Goal: Task Accomplishment & Management: Use online tool/utility

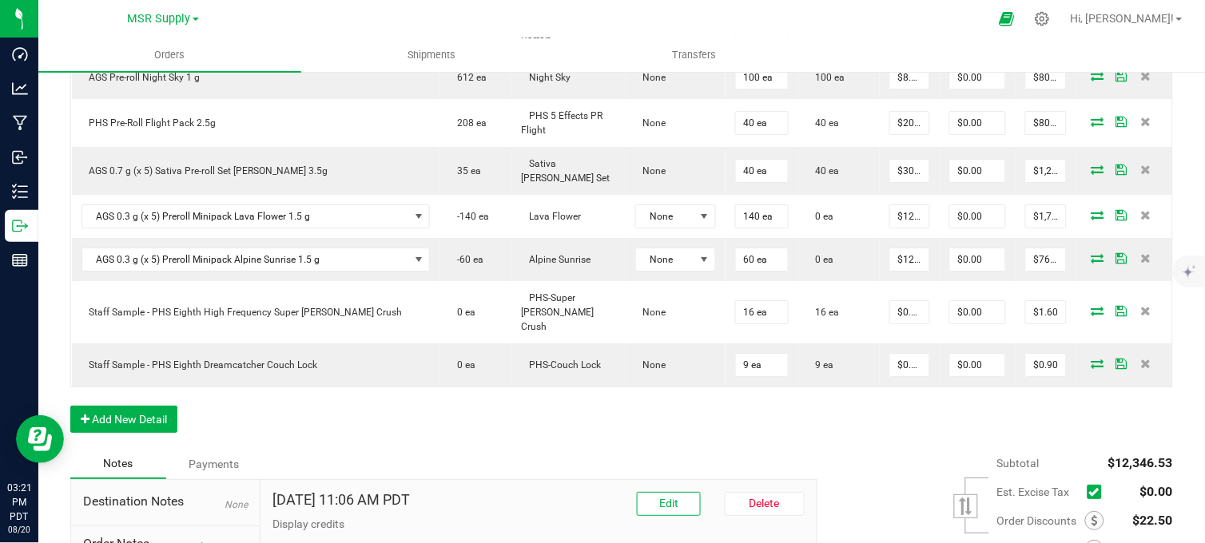
scroll to position [1243, 0]
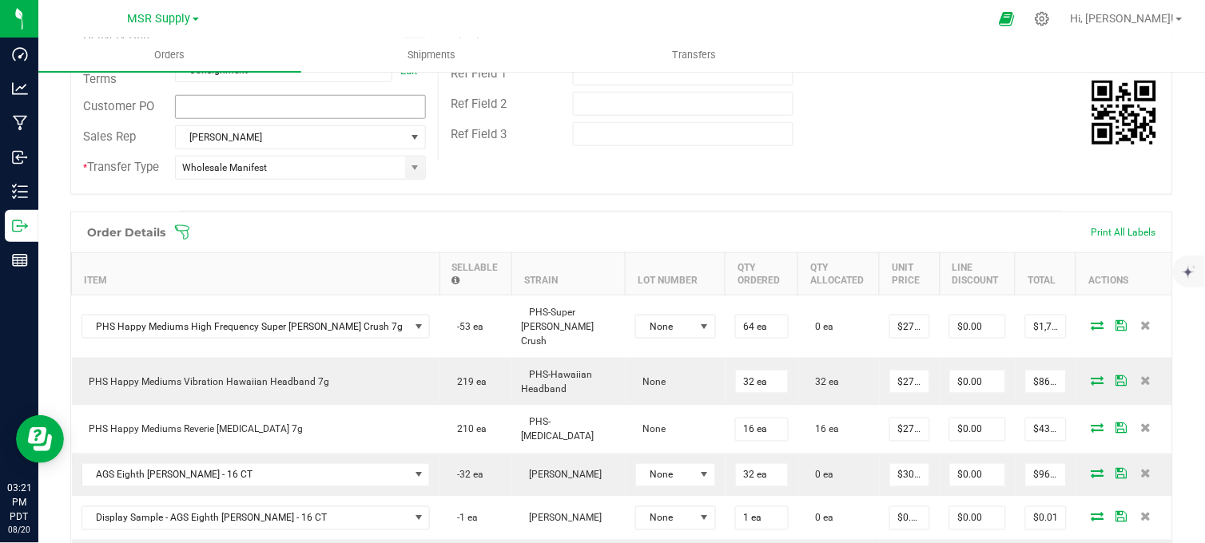
scroll to position [89, 0]
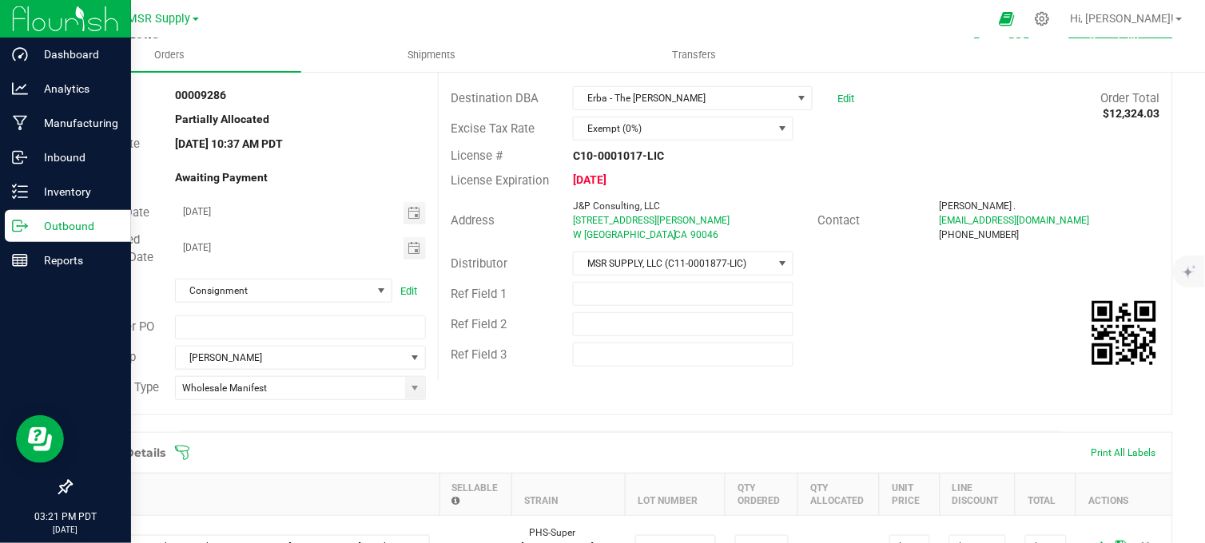
click at [26, 221] on icon at bounding box center [20, 226] width 16 height 16
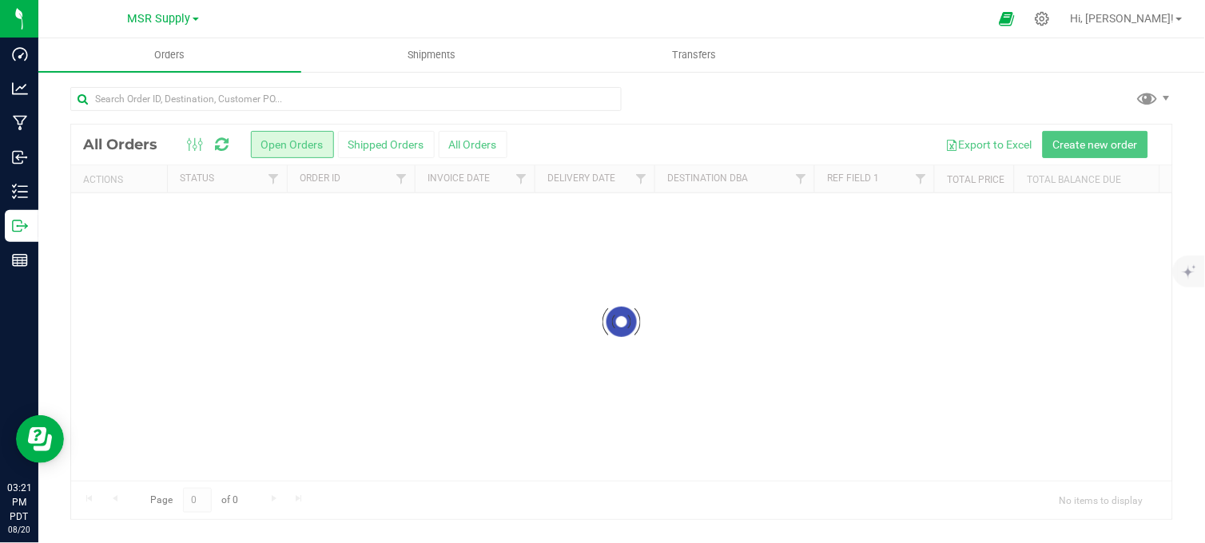
click at [516, 18] on div at bounding box center [637, 18] width 703 height 31
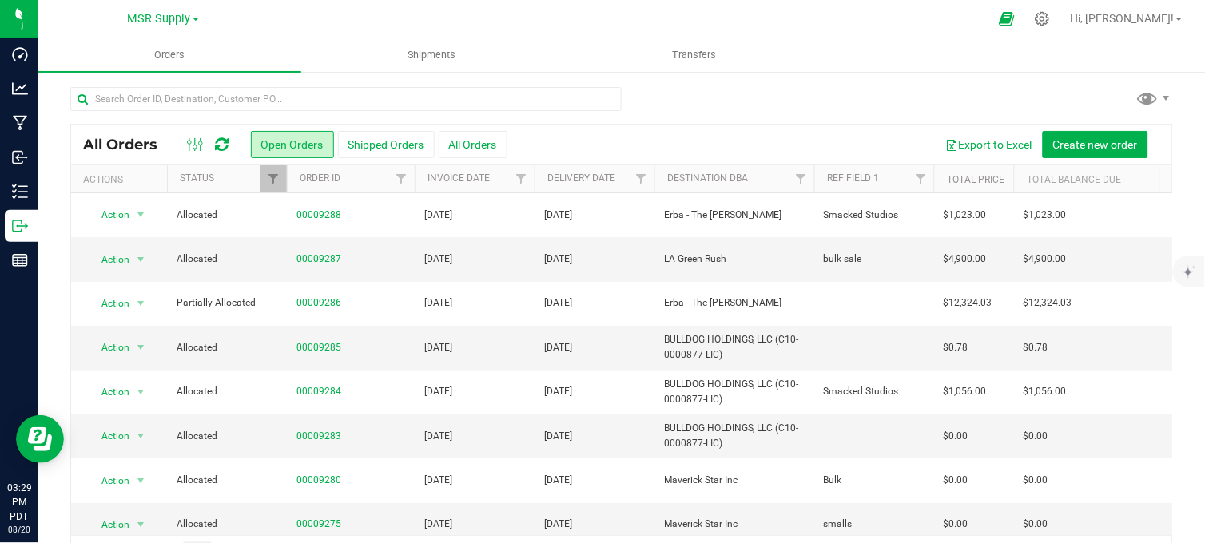
click at [353, 16] on div at bounding box center [637, 18] width 703 height 31
click at [362, 3] on div at bounding box center [637, 18] width 703 height 31
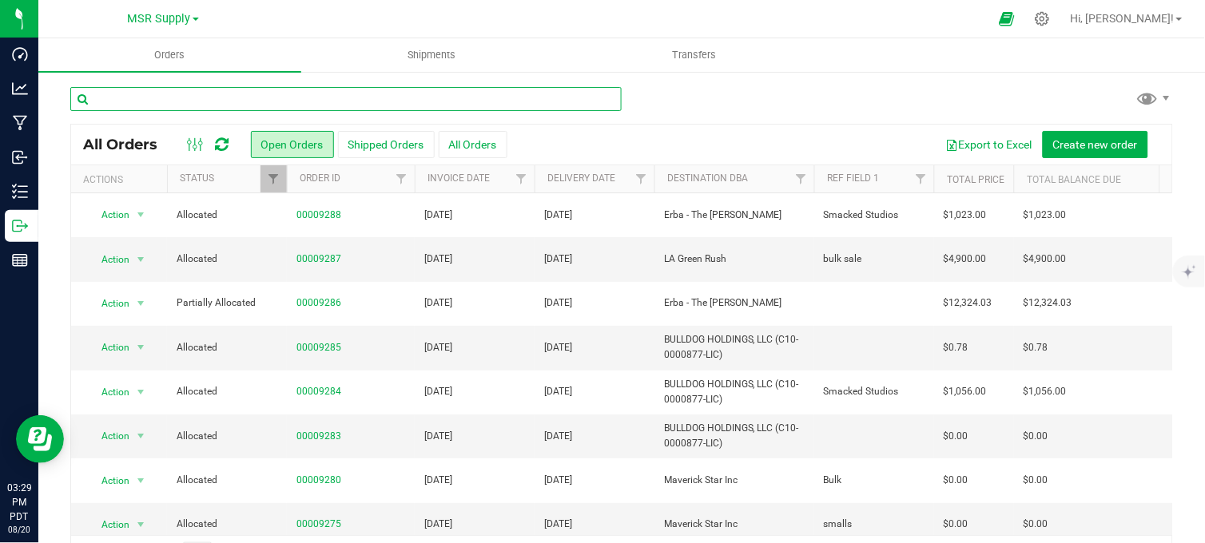
click at [398, 105] on input "text" at bounding box center [345, 99] width 551 height 24
type input "[PERSON_NAME]"
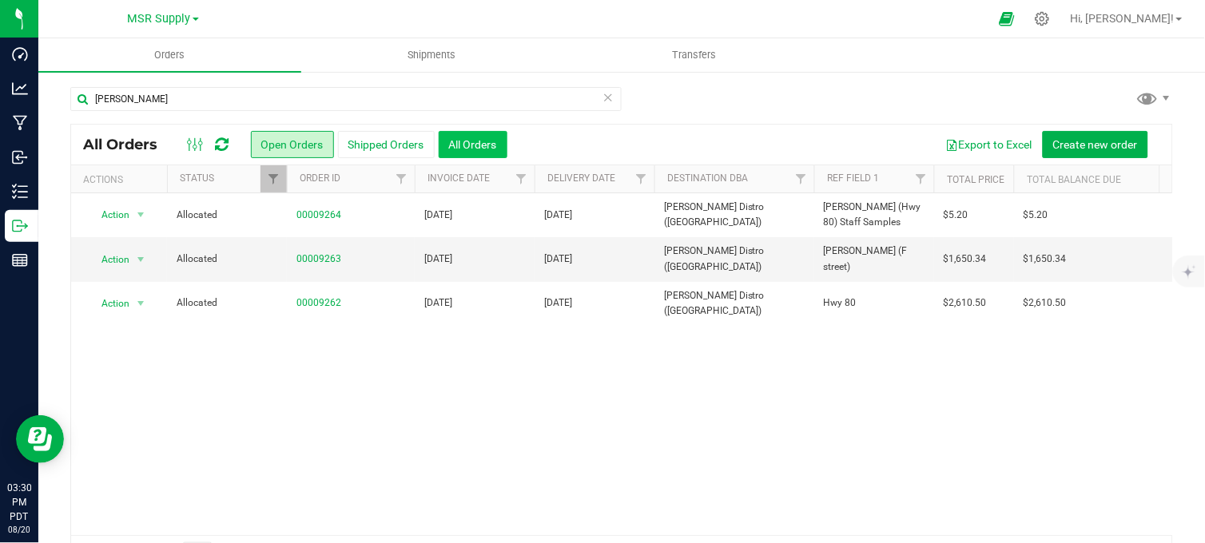
click at [486, 145] on button "All Orders" at bounding box center [473, 144] width 69 height 27
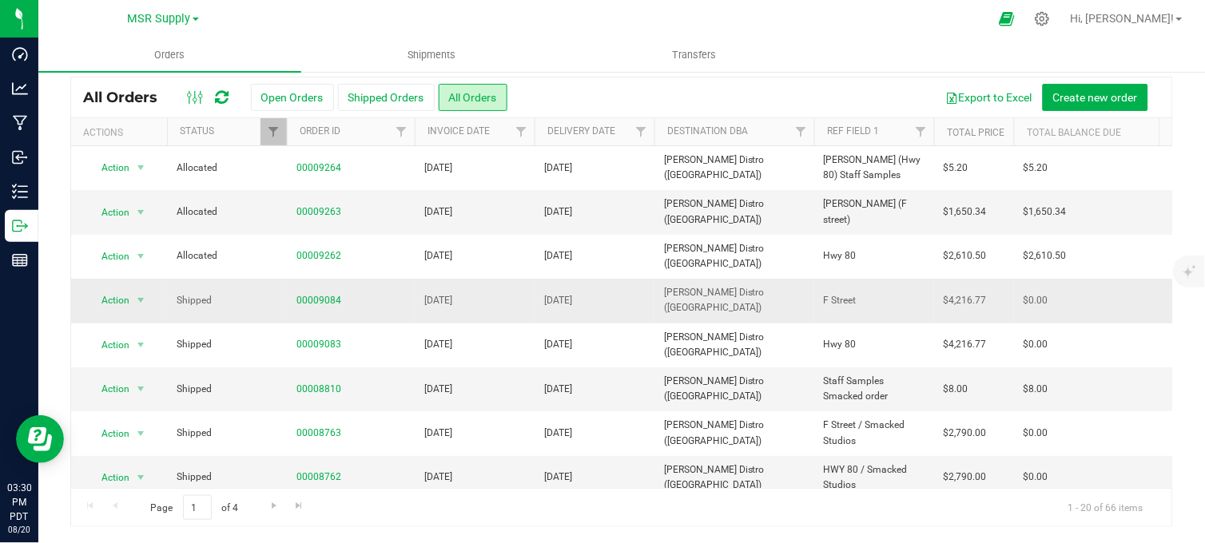
scroll to position [89, 0]
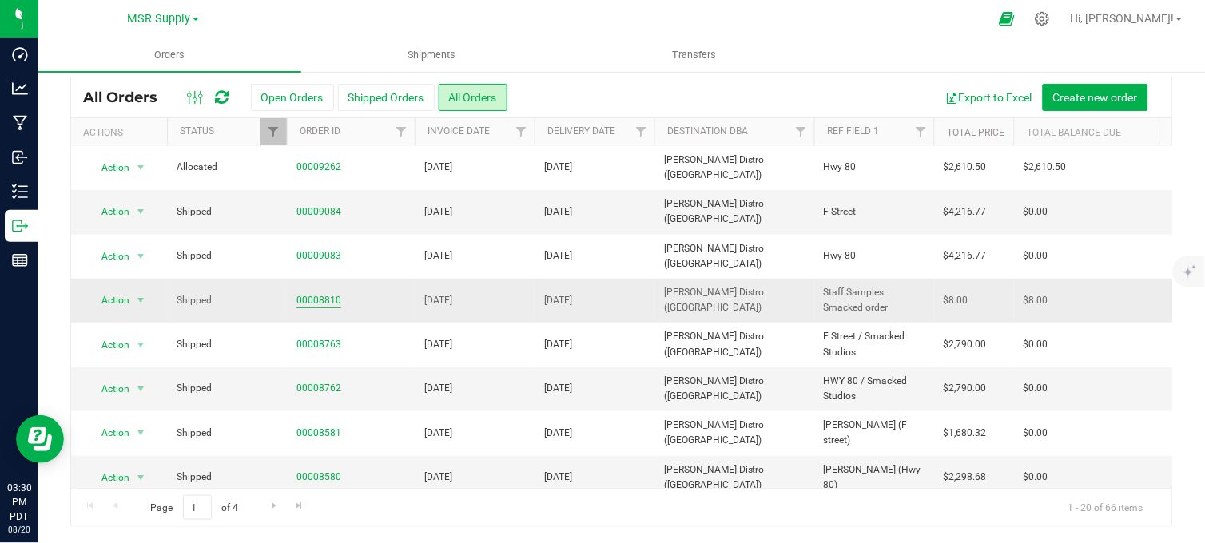
click at [309, 297] on link "00008810" at bounding box center [319, 300] width 45 height 15
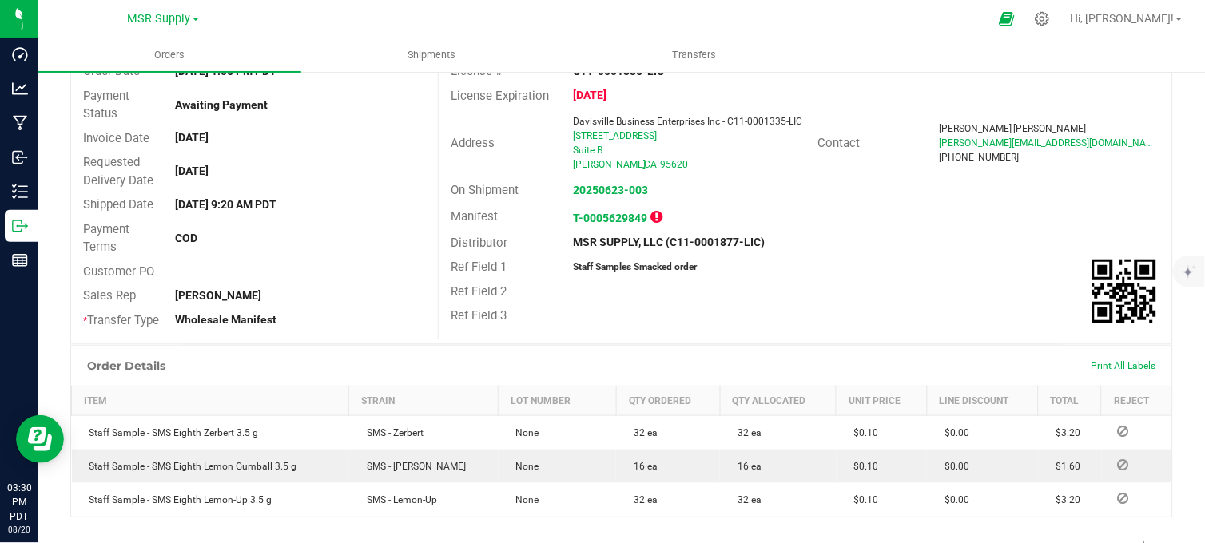
scroll to position [403, 0]
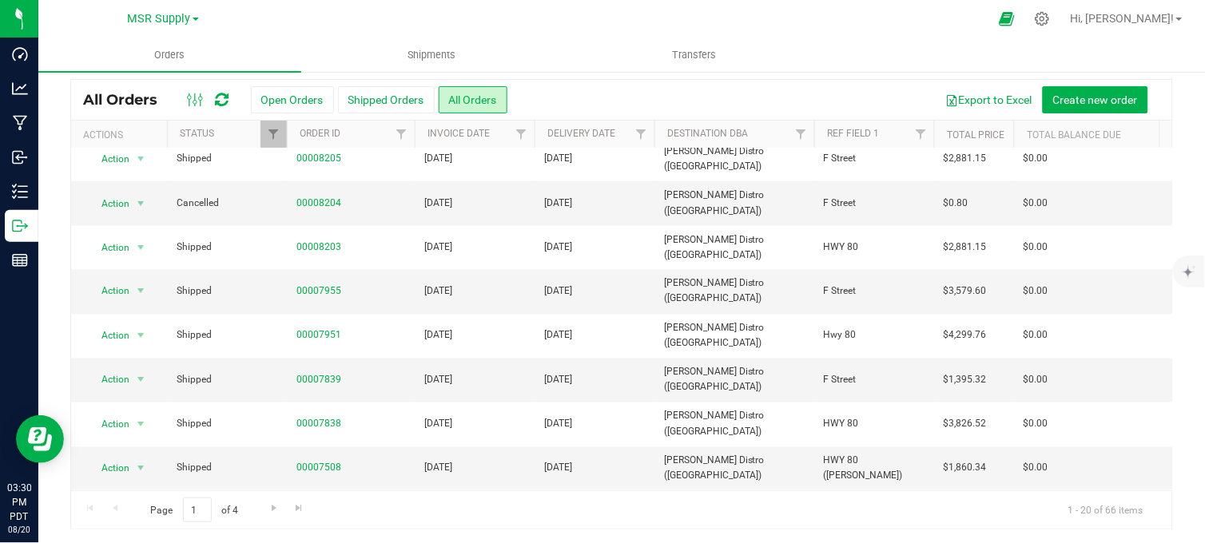
scroll to position [48, 0]
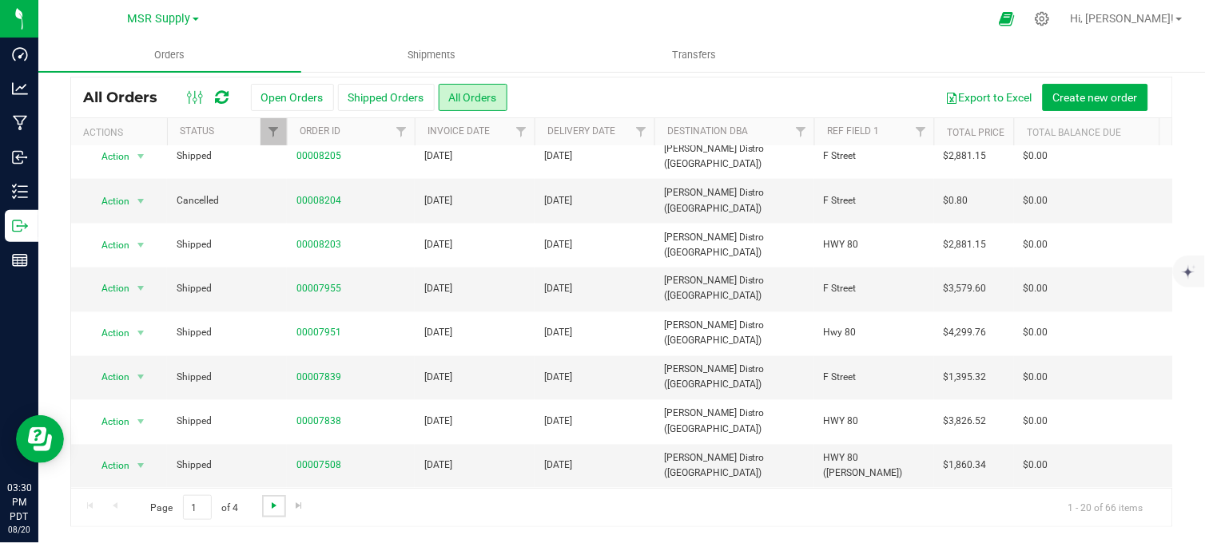
click at [273, 507] on span "Go to the next page" at bounding box center [274, 506] width 13 height 13
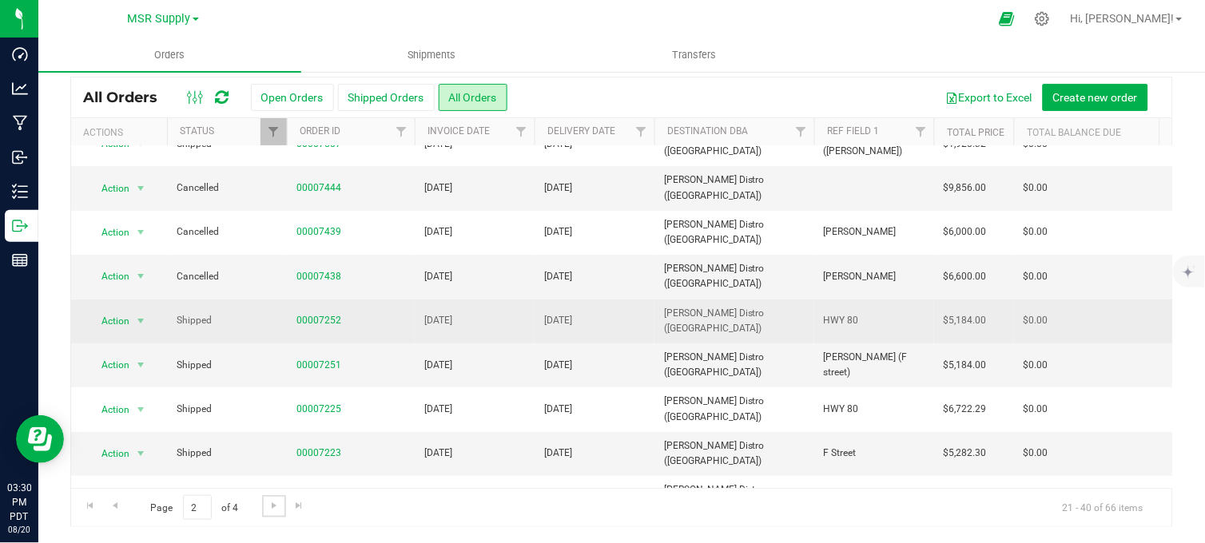
scroll to position [0, 0]
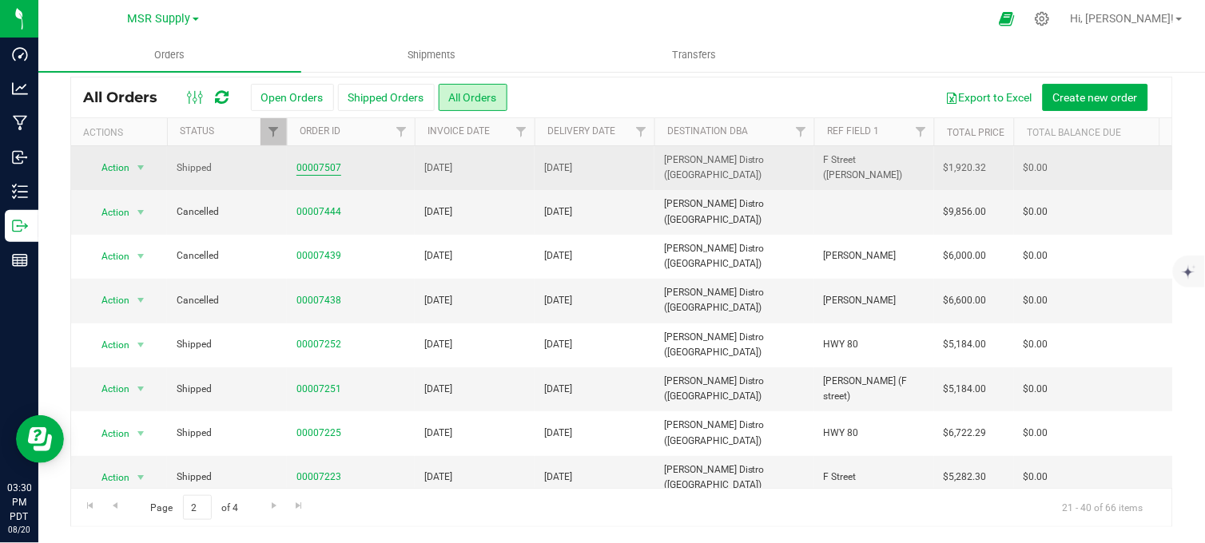
click at [323, 165] on link "00007507" at bounding box center [319, 168] width 45 height 15
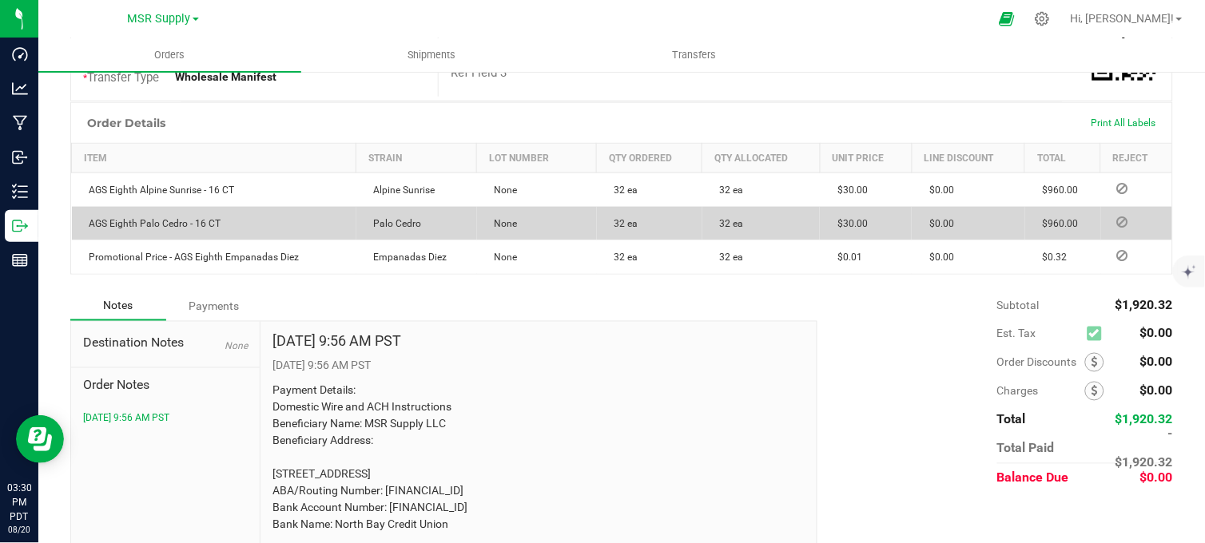
scroll to position [403, 0]
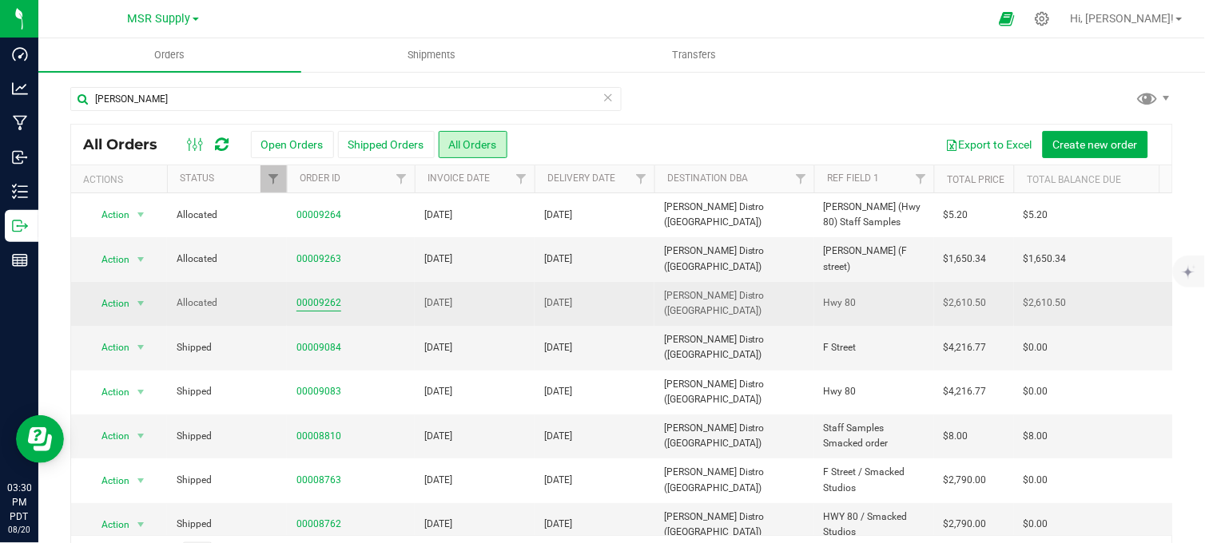
click at [313, 300] on link "00009262" at bounding box center [319, 303] width 45 height 15
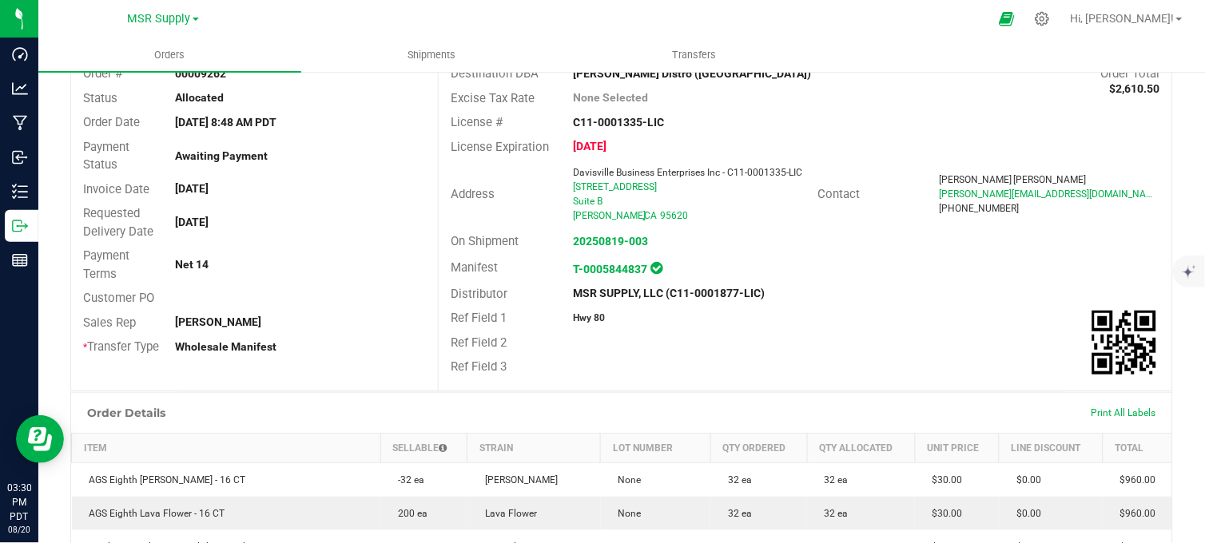
scroll to position [355, 0]
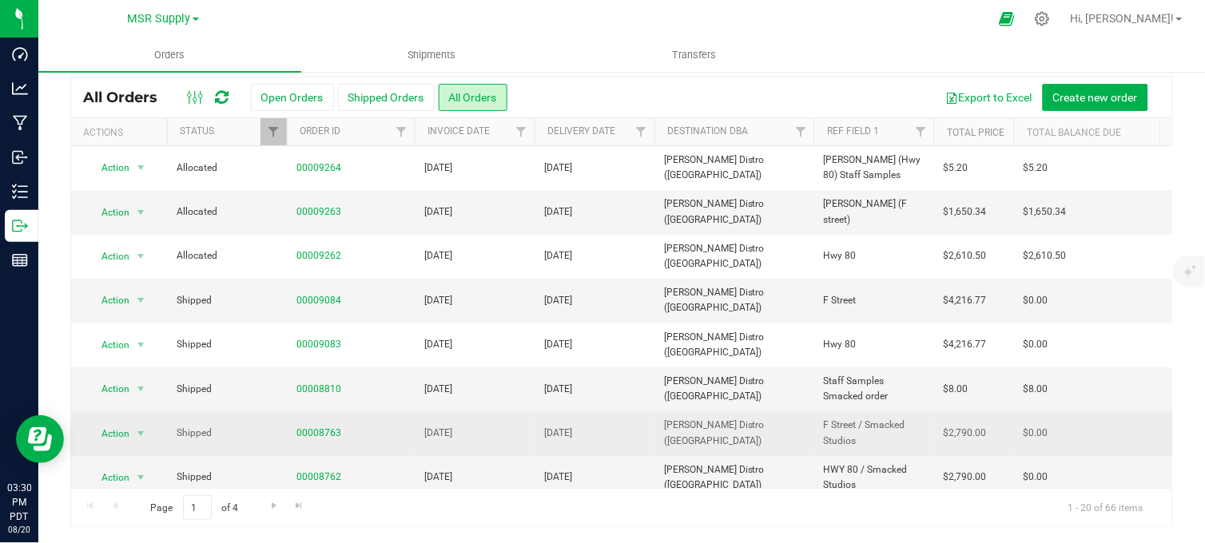
scroll to position [177, 0]
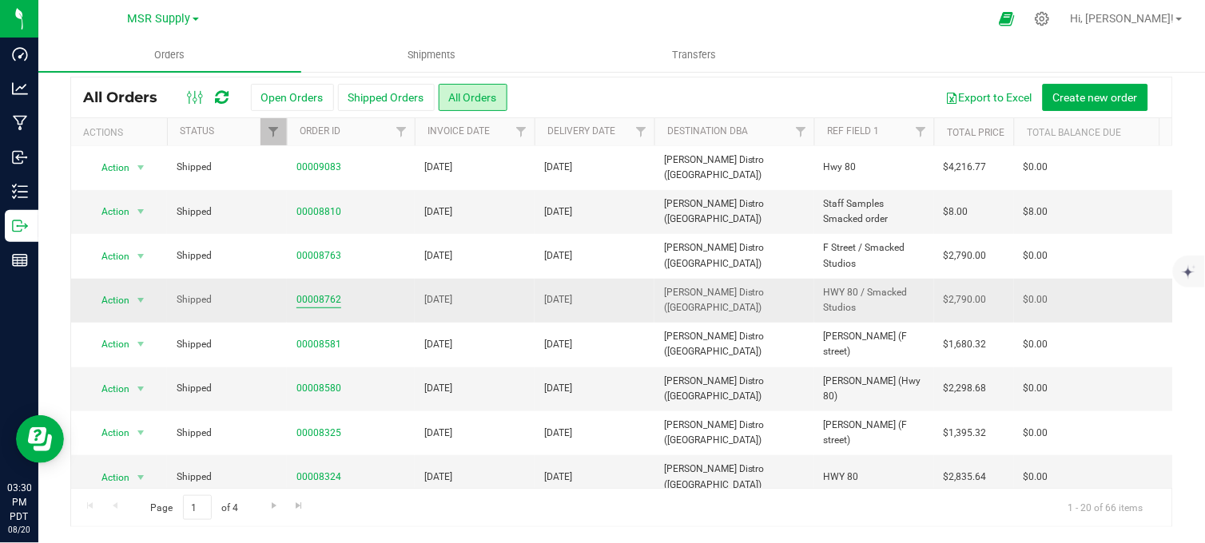
click at [322, 301] on link "00008762" at bounding box center [319, 300] width 45 height 15
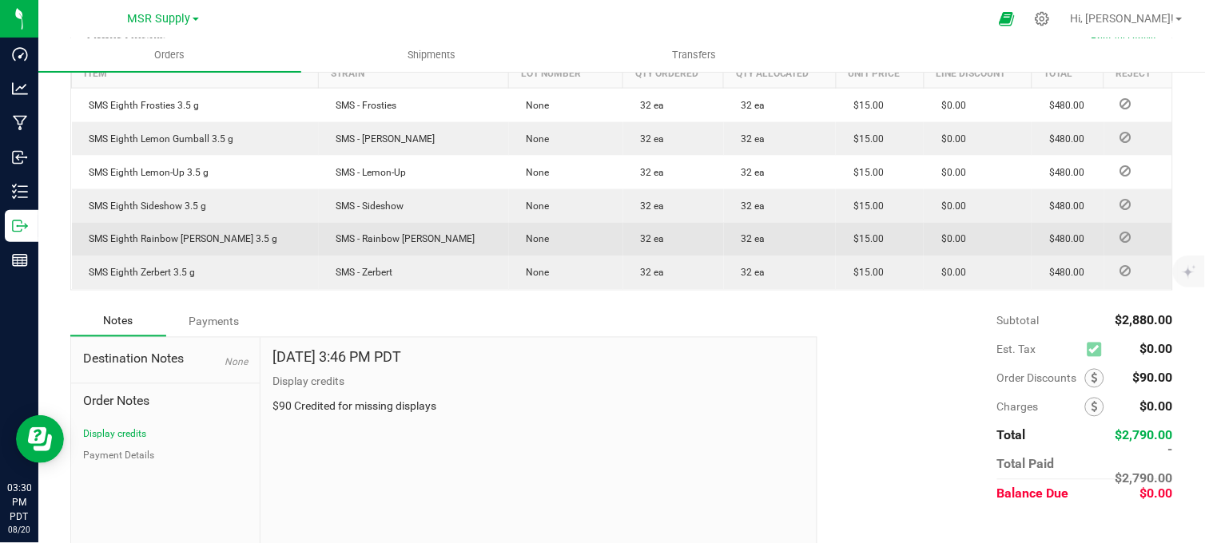
scroll to position [492, 0]
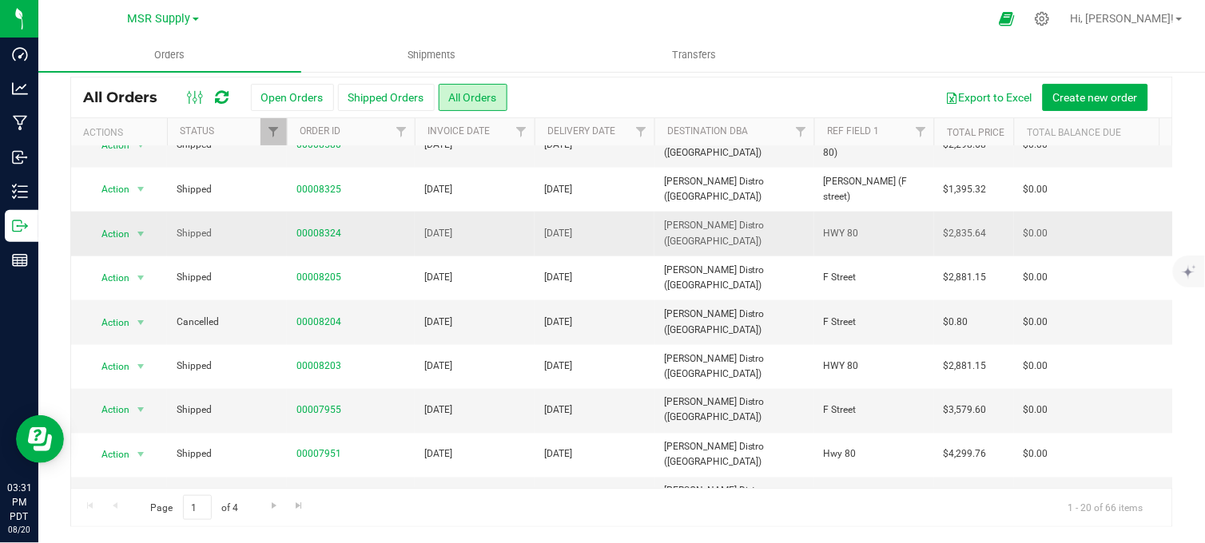
scroll to position [532, 0]
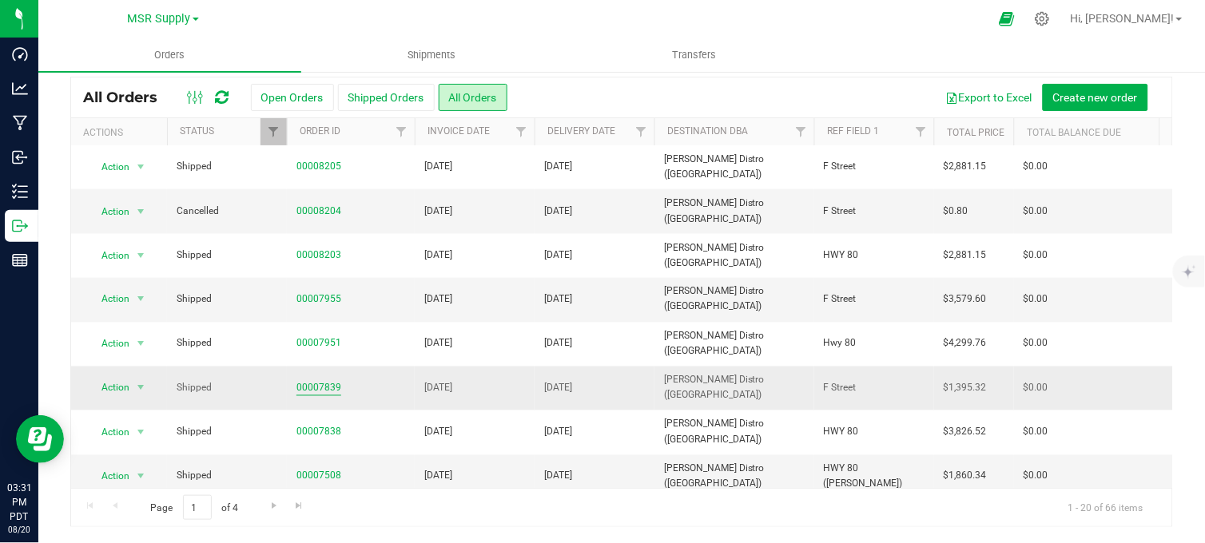
click at [330, 388] on link "00007839" at bounding box center [319, 388] width 45 height 15
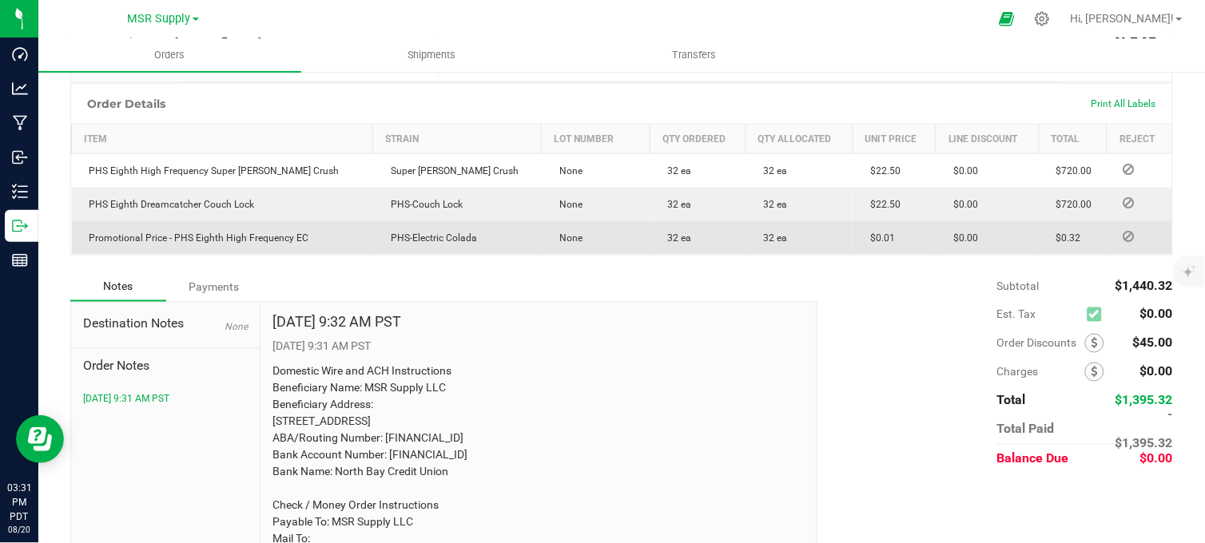
scroll to position [403, 0]
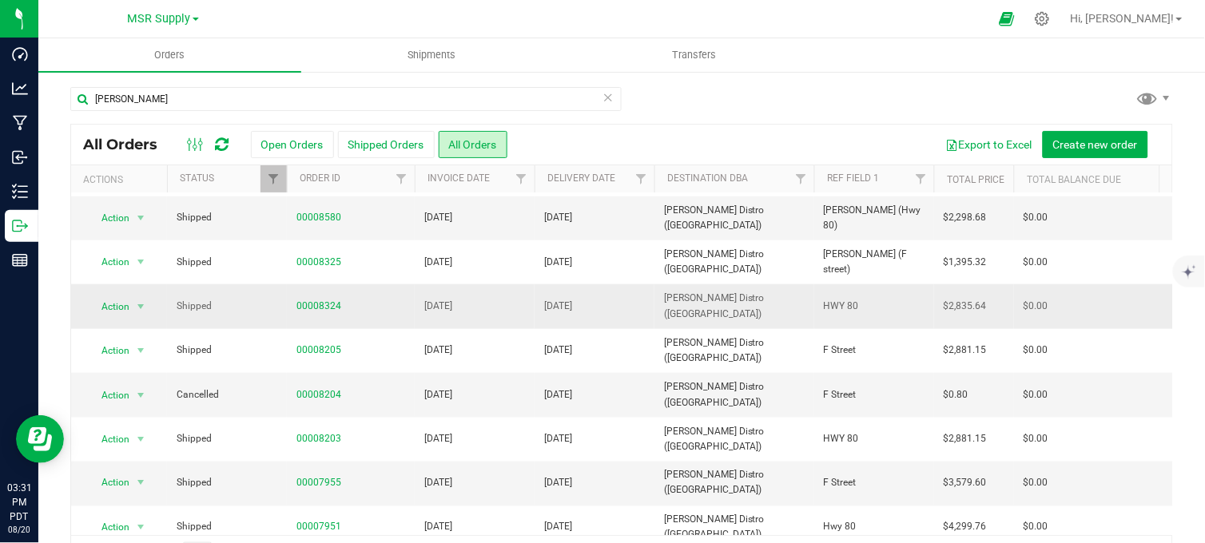
scroll to position [444, 0]
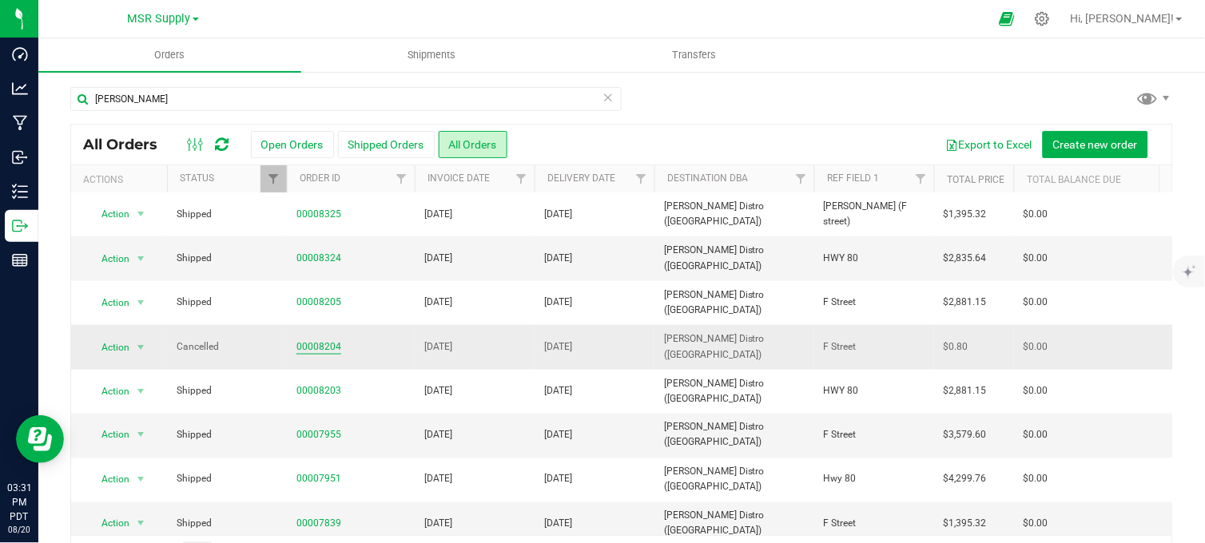
click at [331, 347] on link "00008204" at bounding box center [319, 347] width 45 height 15
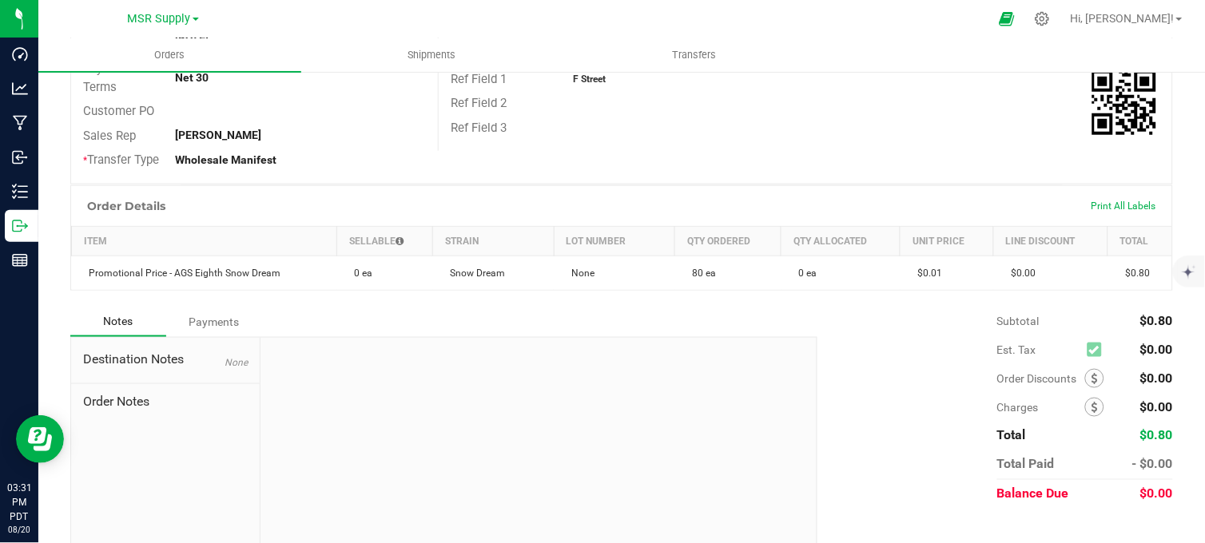
scroll to position [340, 0]
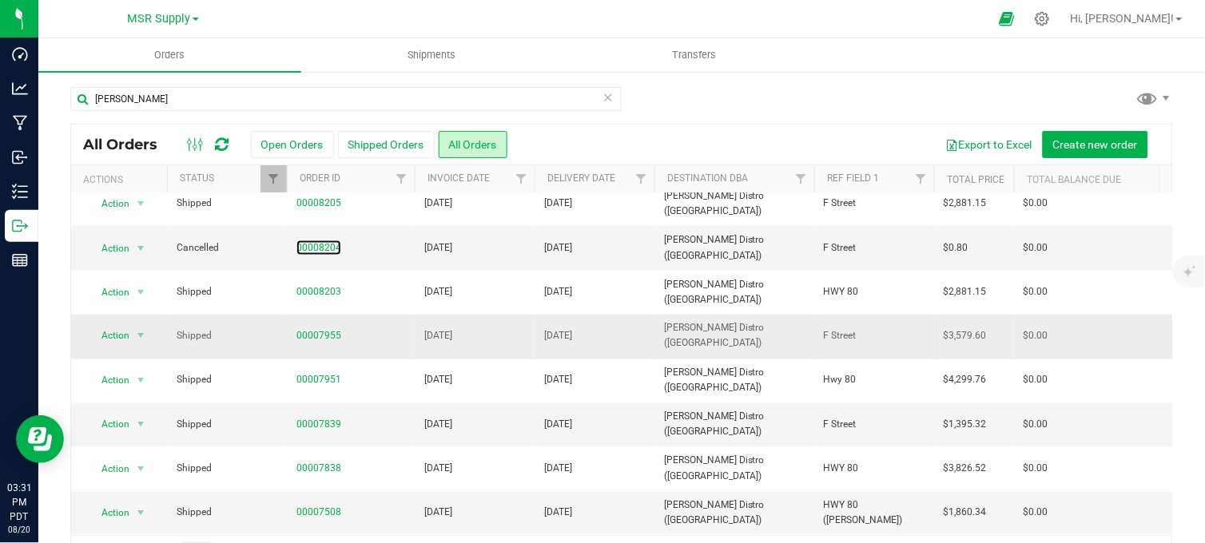
scroll to position [48, 0]
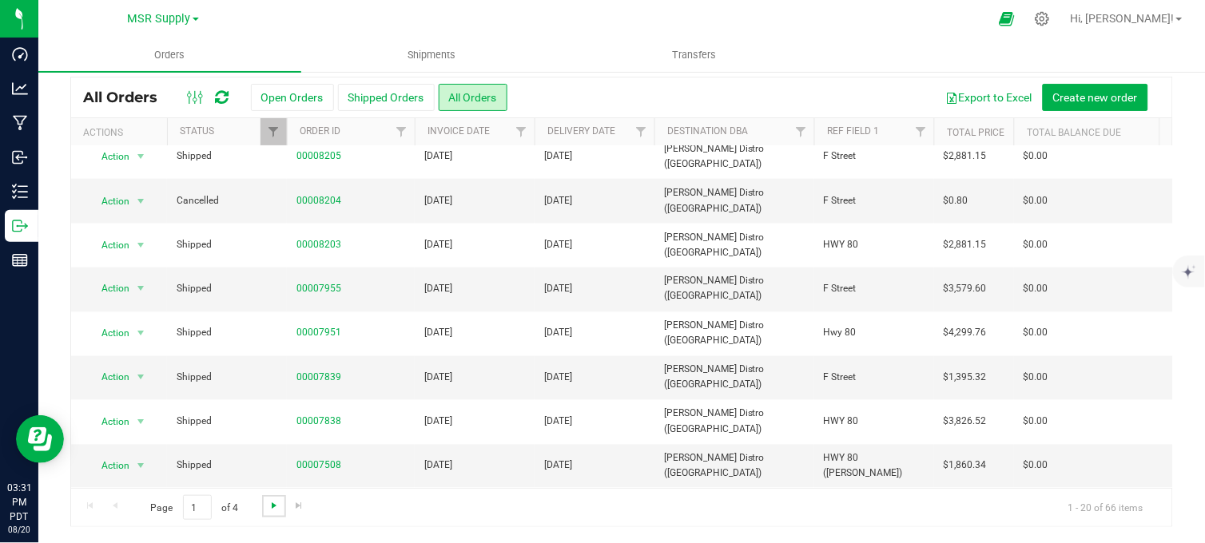
click at [272, 508] on span "Go to the next page" at bounding box center [274, 506] width 13 height 13
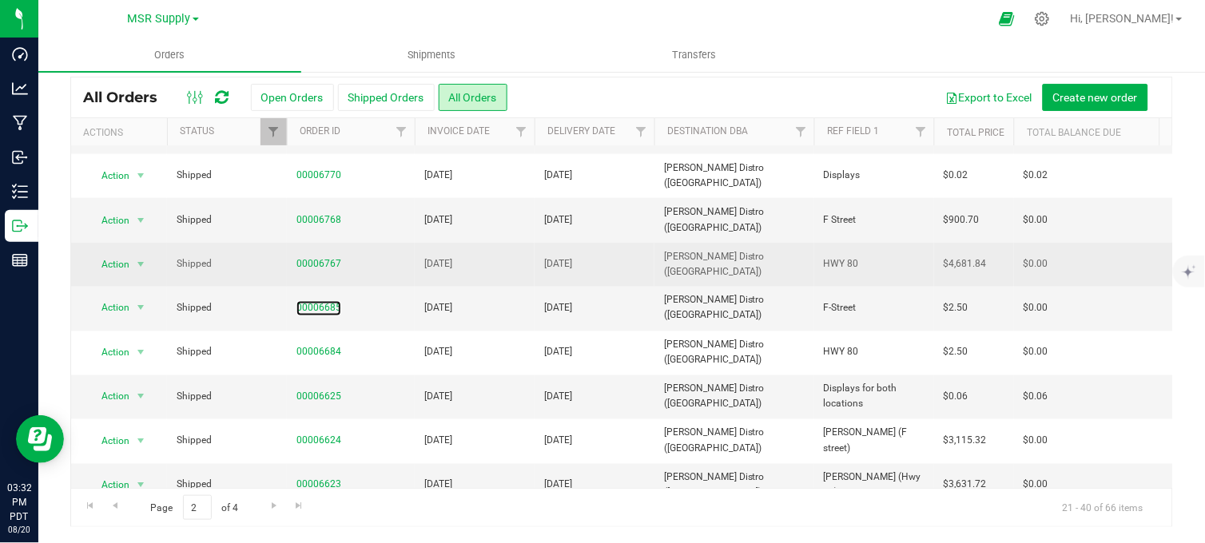
scroll to position [556, 0]
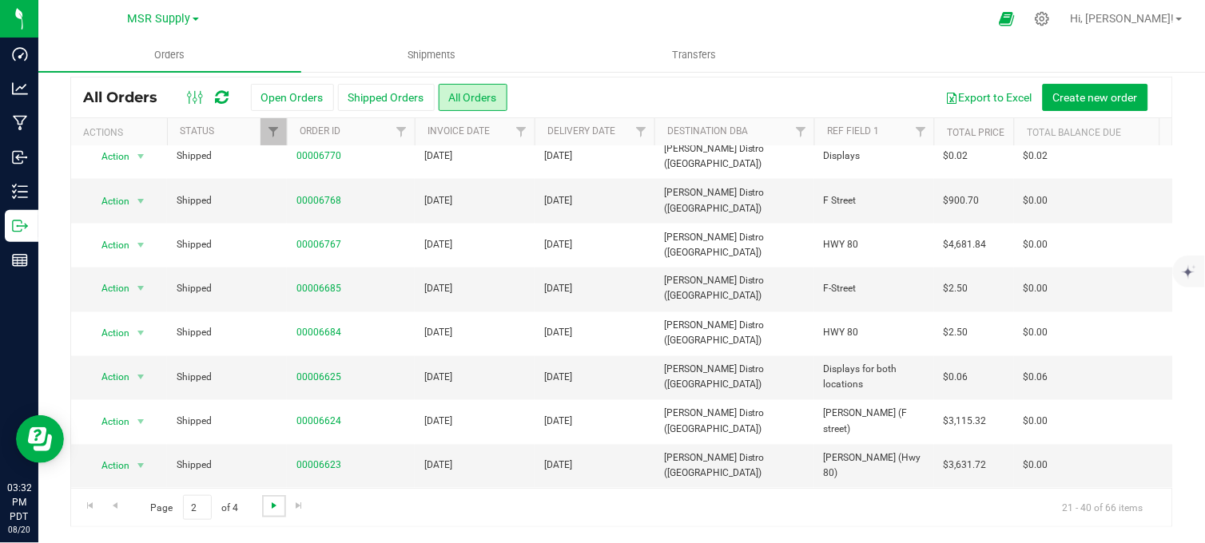
click at [272, 507] on span "Go to the next page" at bounding box center [274, 506] width 13 height 13
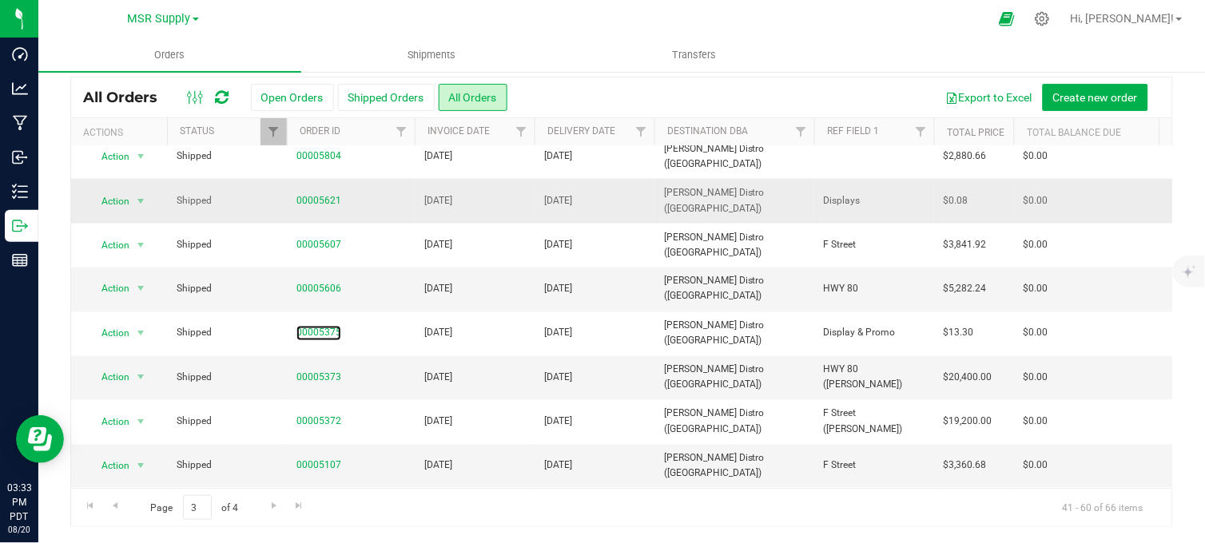
scroll to position [0, 0]
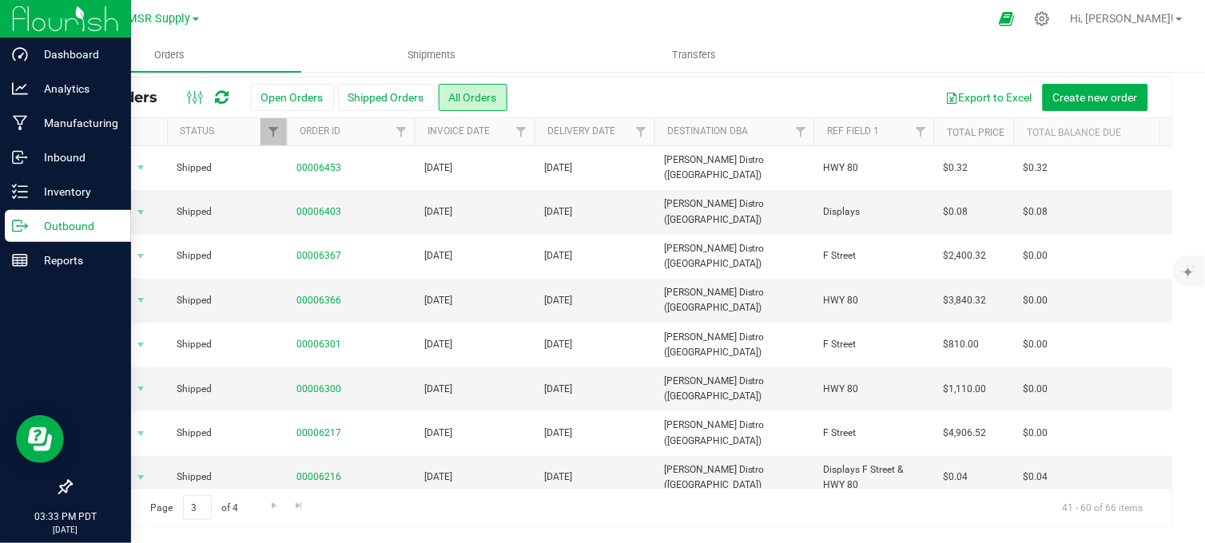
click at [22, 229] on icon at bounding box center [20, 226] width 16 height 16
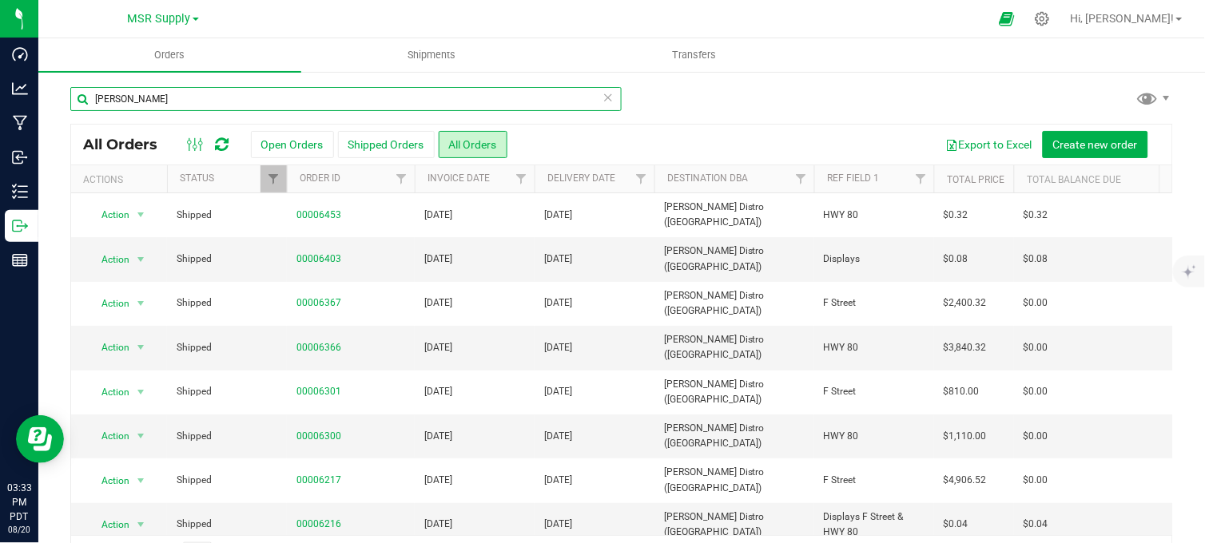
drag, startPoint x: 158, startPoint y: 96, endPoint x: 91, endPoint y: 105, distance: 67.7
click at [91, 105] on input "dixon" at bounding box center [345, 99] width 551 height 24
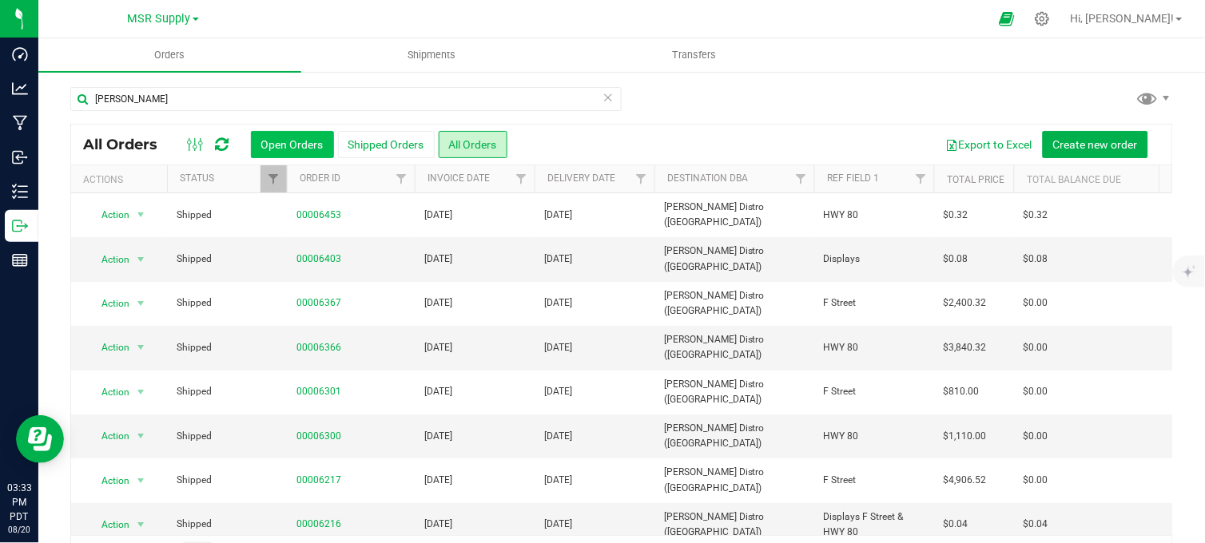
click at [289, 146] on button "Open Orders" at bounding box center [292, 144] width 83 height 27
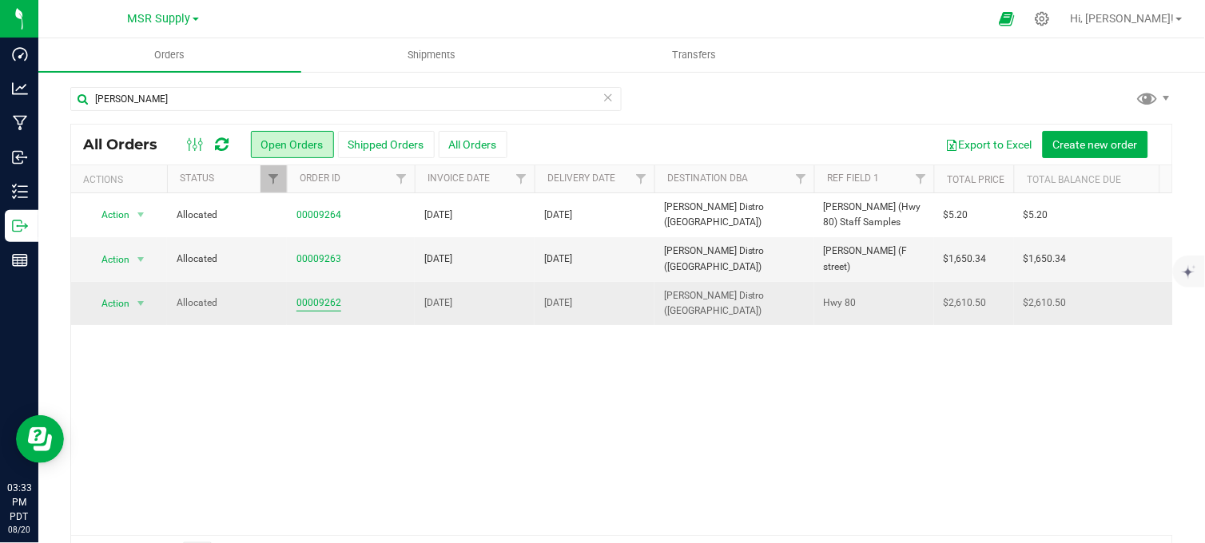
click at [313, 301] on link "00009262" at bounding box center [319, 303] width 45 height 15
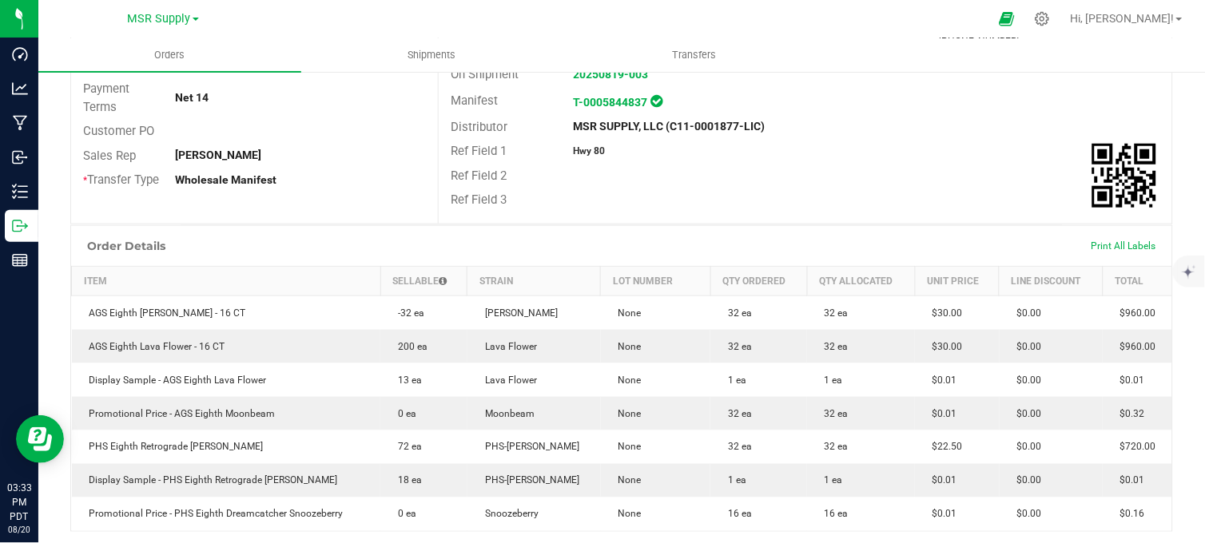
scroll to position [177, 0]
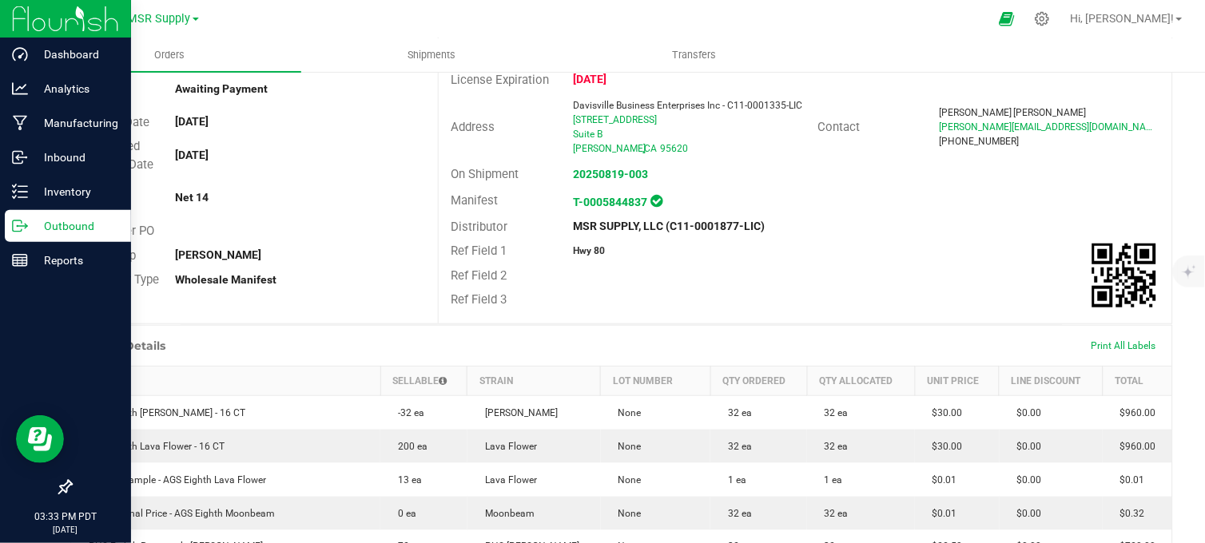
click at [17, 218] on icon at bounding box center [20, 226] width 16 height 16
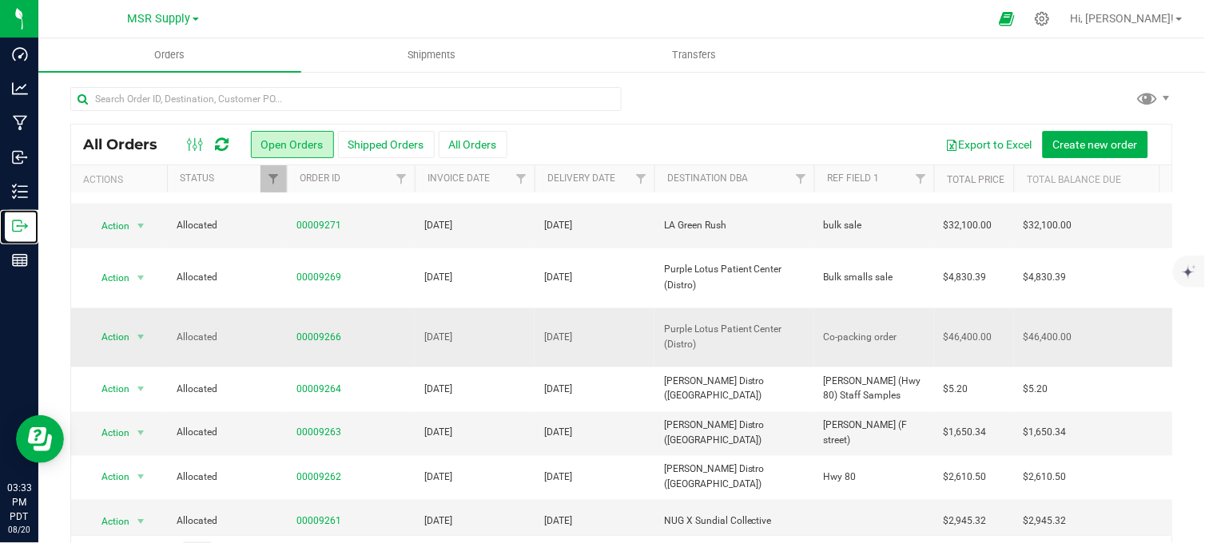
scroll to position [532, 0]
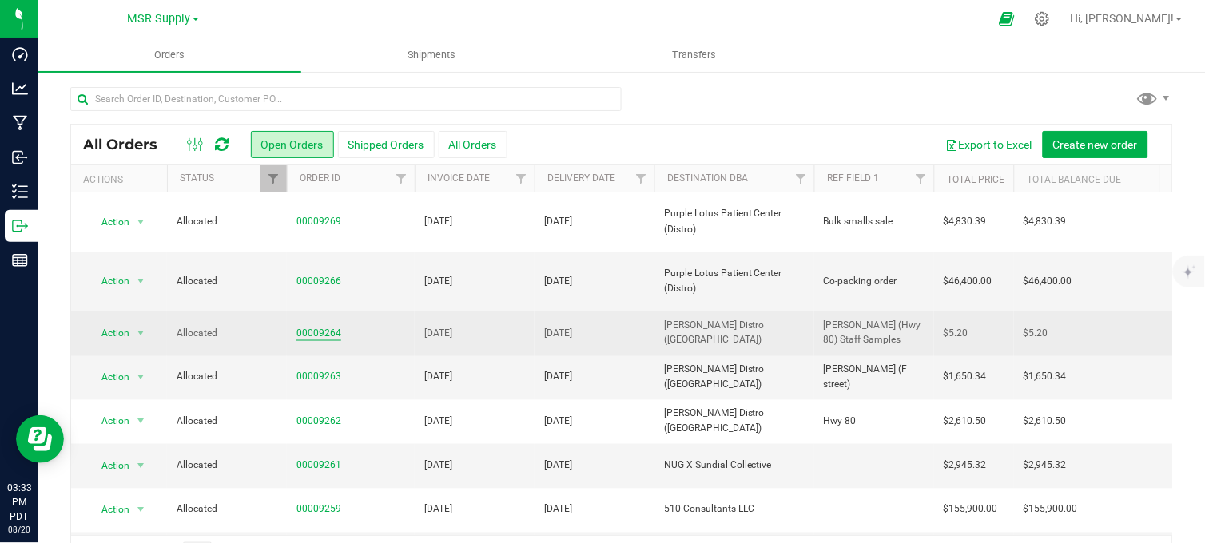
click at [325, 326] on link "00009264" at bounding box center [319, 333] width 45 height 15
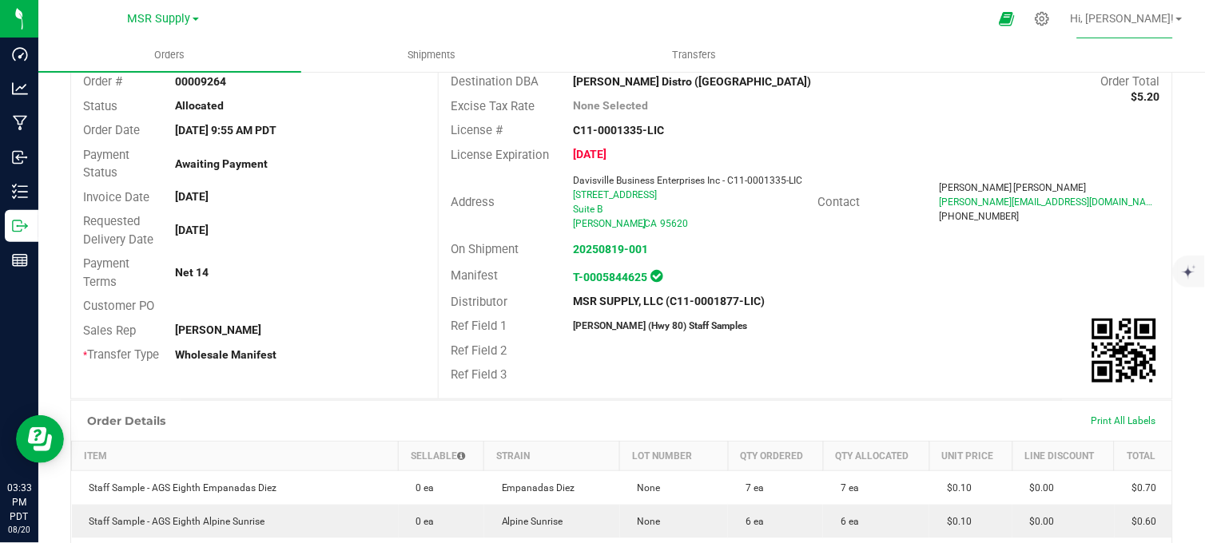
scroll to position [355, 0]
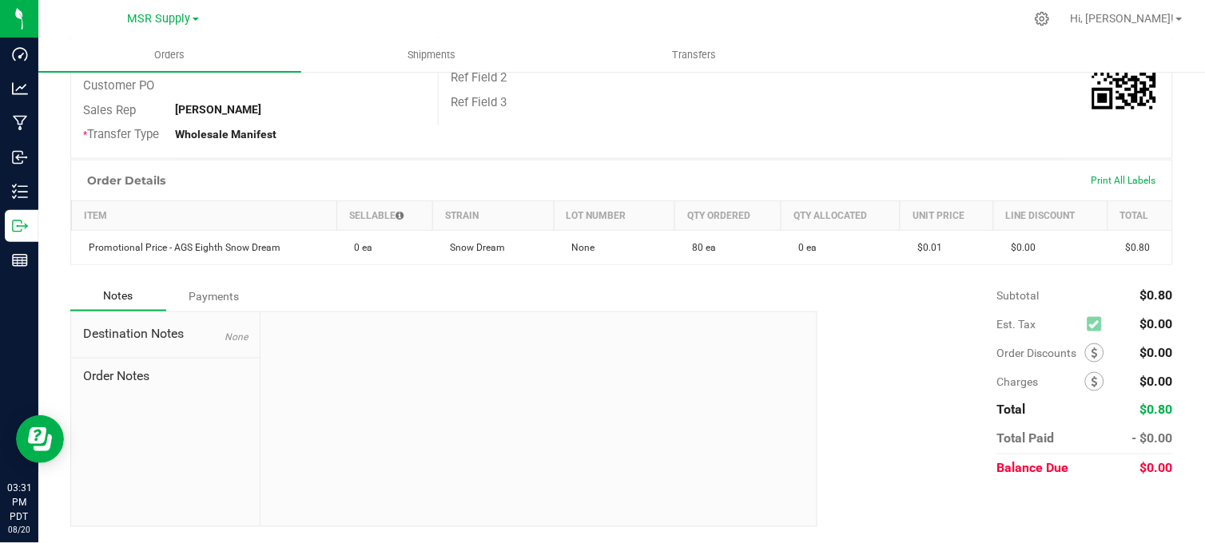
scroll to position [340, 0]
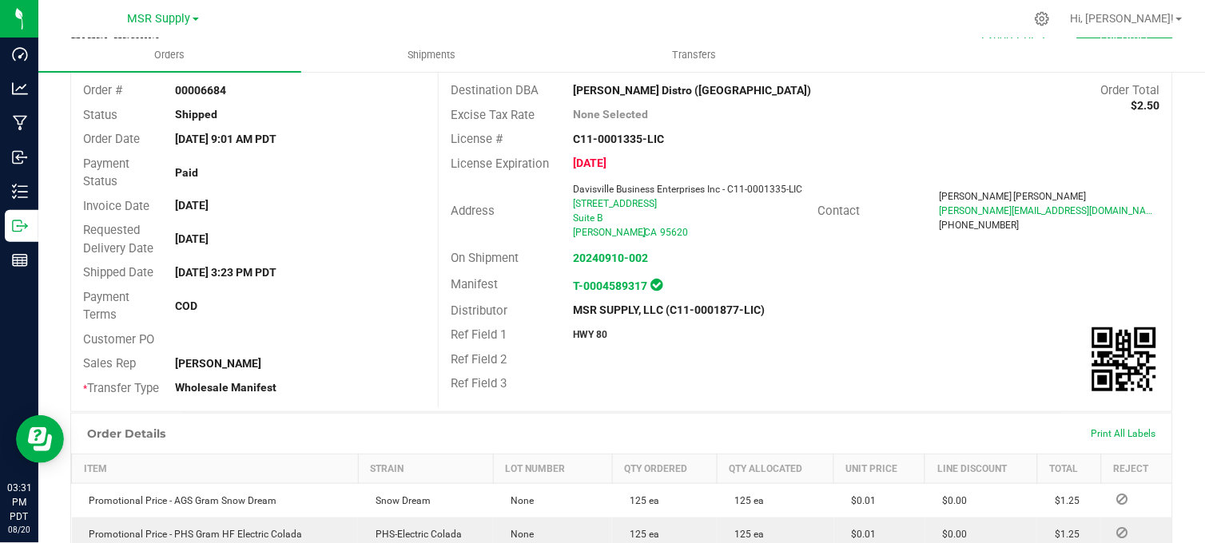
scroll to position [89, 0]
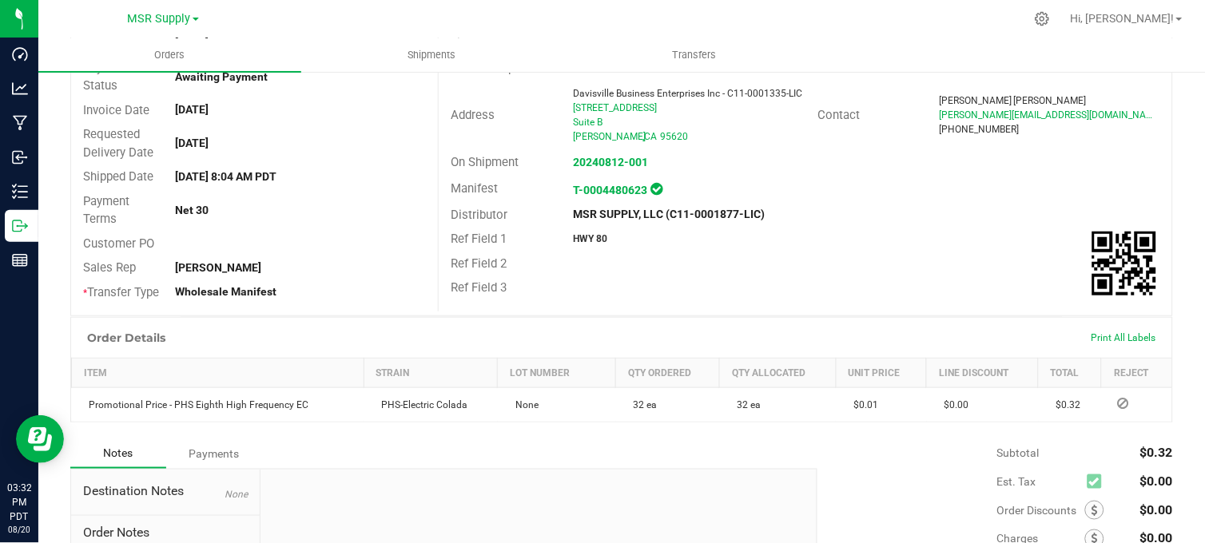
scroll to position [266, 0]
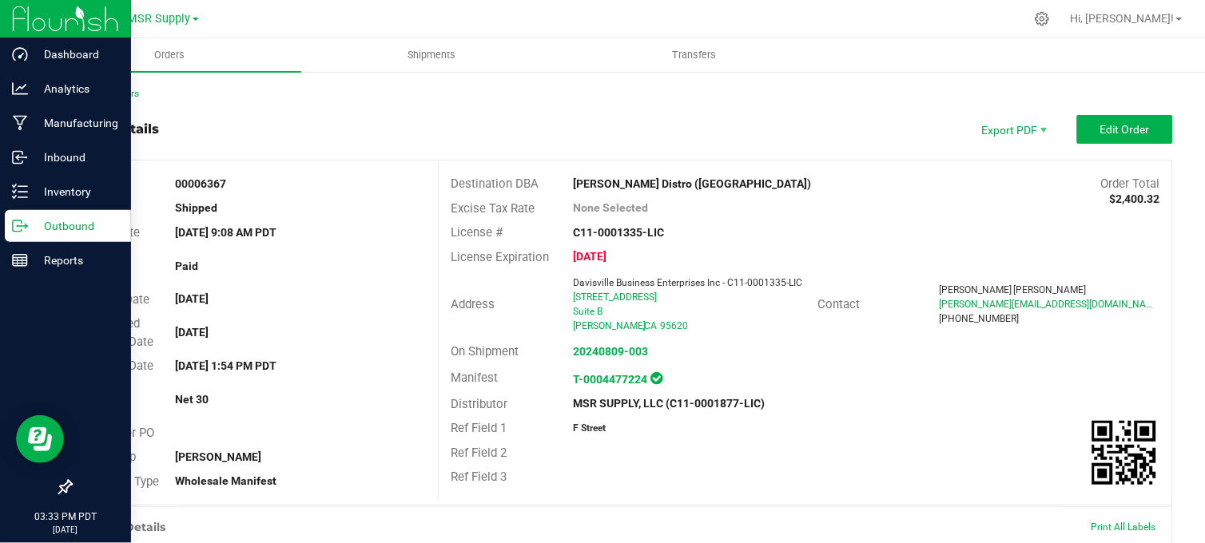
click at [25, 225] on icon at bounding box center [20, 226] width 16 height 16
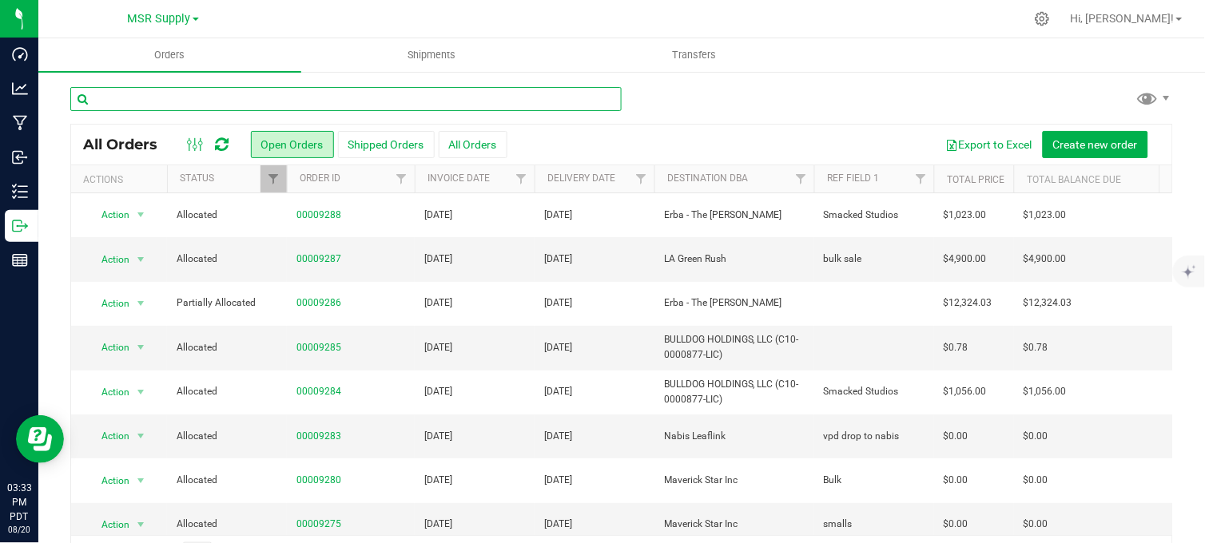
click at [285, 101] on input "text" at bounding box center [345, 99] width 551 height 24
type input "dixon"
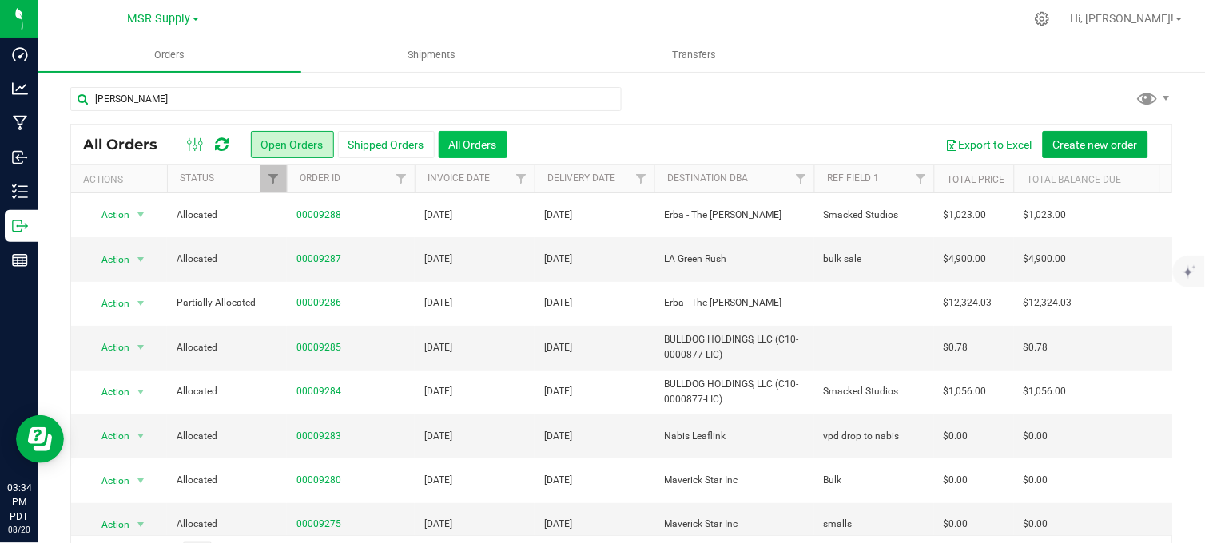
click at [460, 140] on button "All Orders" at bounding box center [473, 144] width 69 height 27
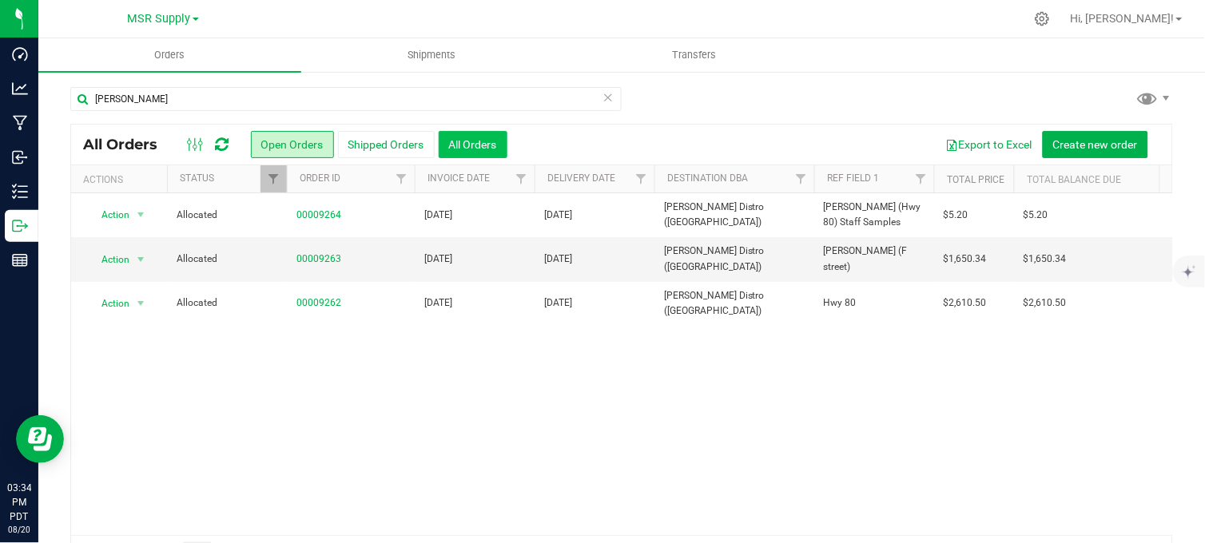
click at [476, 148] on button "All Orders" at bounding box center [473, 144] width 69 height 27
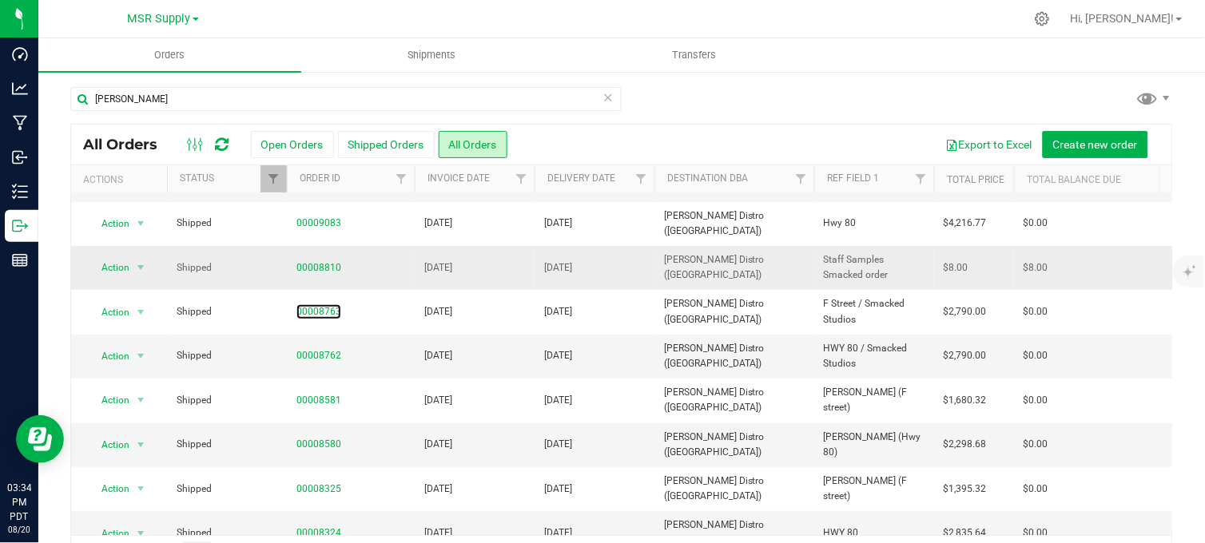
scroll to position [177, 0]
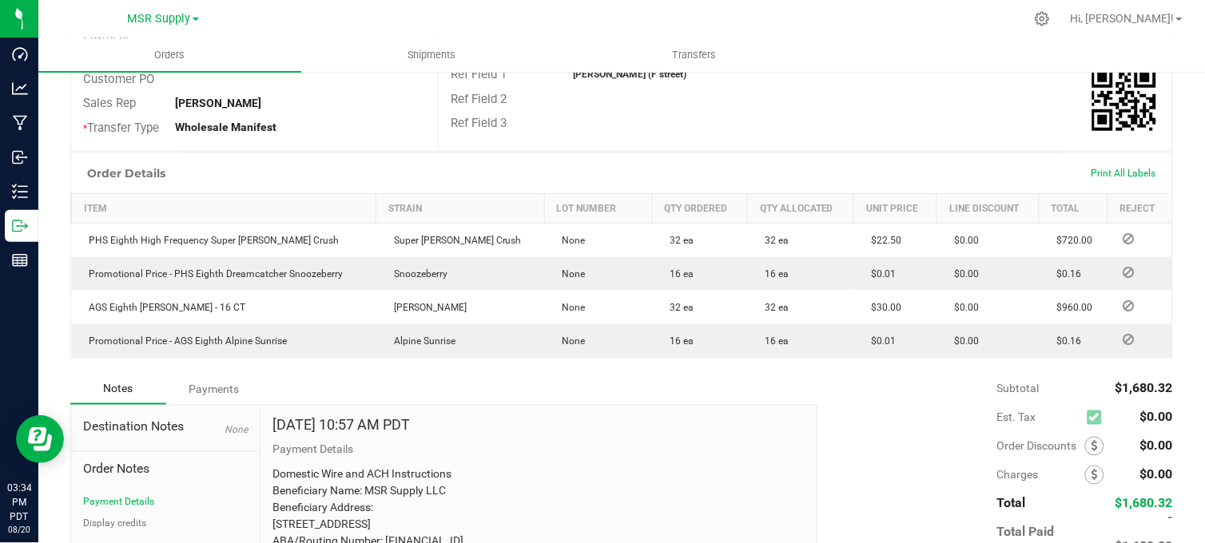
scroll to position [355, 0]
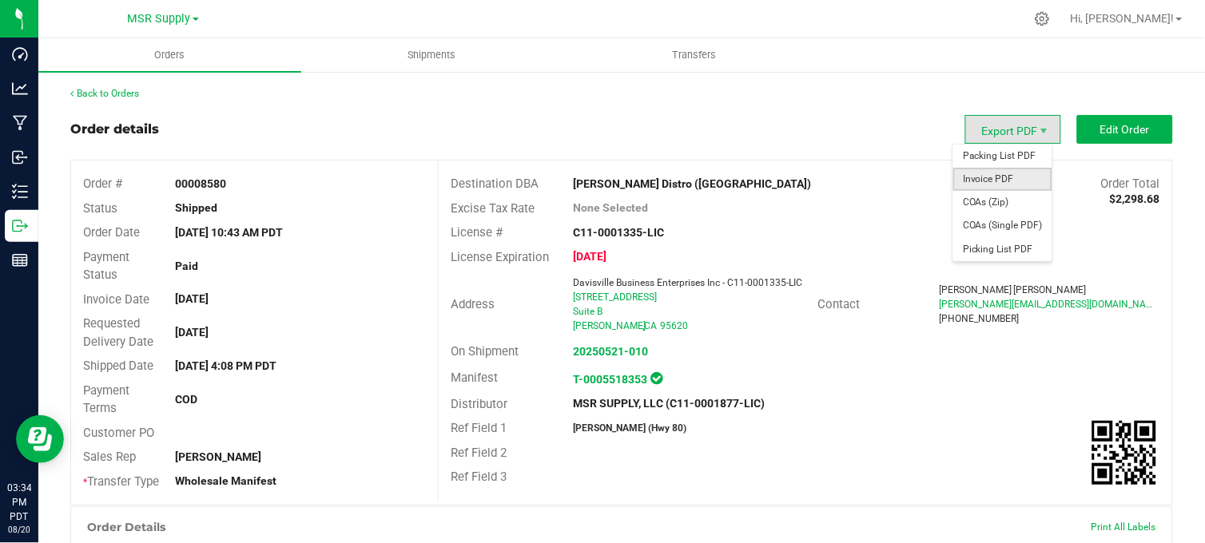
click at [1001, 179] on span "Invoice PDF" at bounding box center [1002, 179] width 99 height 23
